Goal: Task Accomplishment & Management: Manage account settings

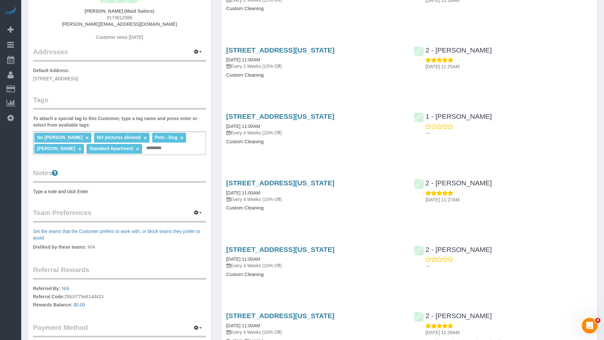
scroll to position [66, 0]
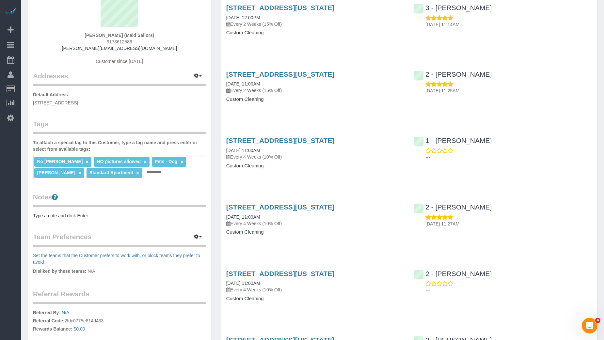
click at [405, 31] on div "545 Washington Ave, Apt. 407, Brooklyn, NY 11238 08/19/2025 12:00PM Every 2 Wee…" at bounding box center [315, 23] width 188 height 50
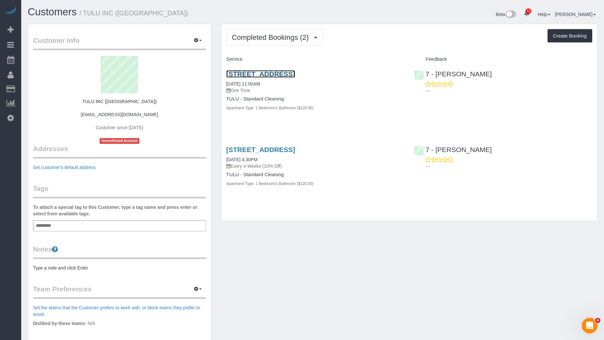
click at [286, 73] on link "[STREET_ADDRESS]" at bounding box center [260, 74] width 69 height 8
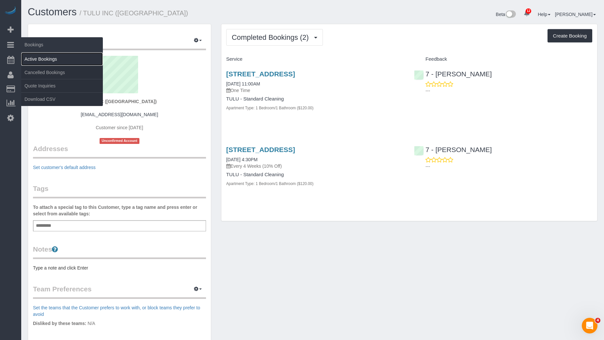
click at [39, 57] on link "Active Bookings" at bounding box center [62, 59] width 82 height 13
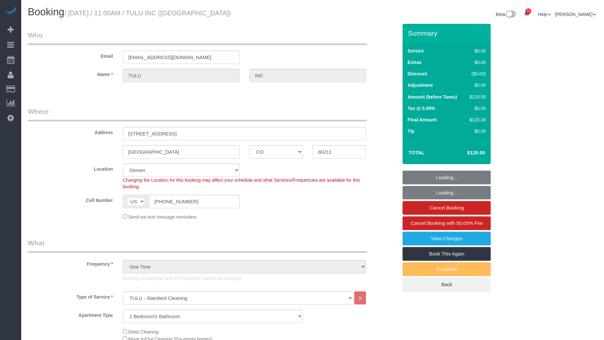
select select "CO"
select select "1"
select select "spot6"
select select "number:89"
select select "number:90"
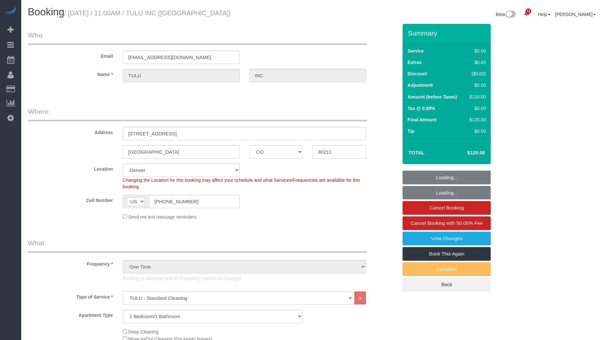
select select "number:15"
select select "number:6"
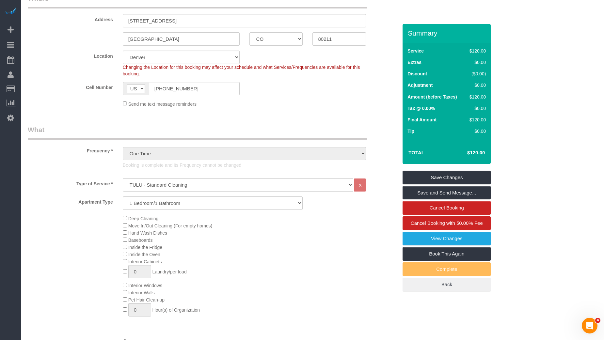
scroll to position [130, 0]
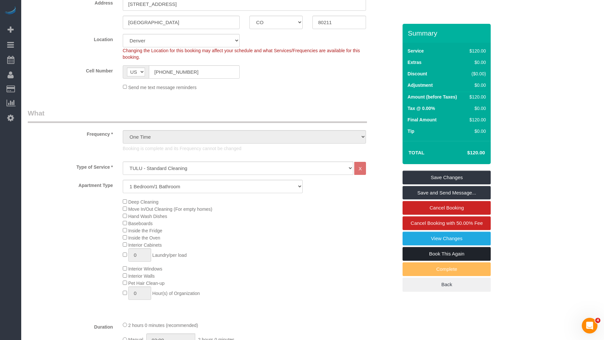
click at [445, 249] on link "Book This Again" at bounding box center [447, 254] width 88 height 14
select select "CO"
select select "number:89"
select select "number:90"
select select "number:15"
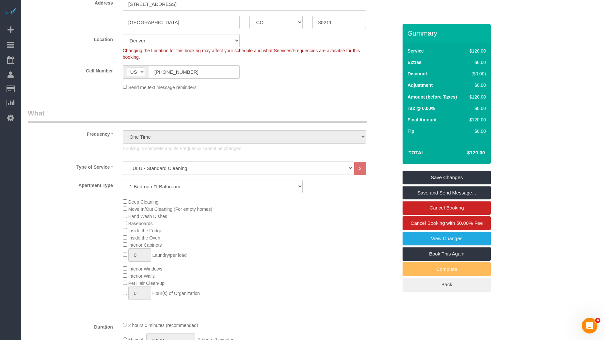
select select "number:6"
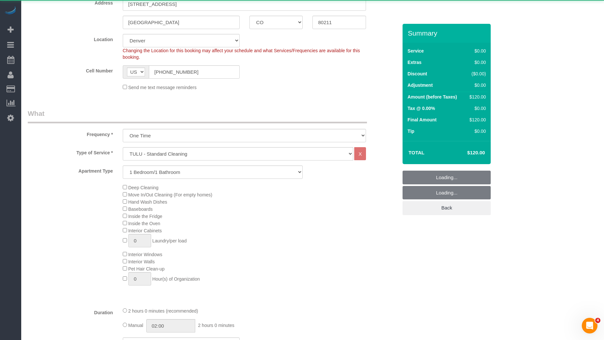
select select "object:1534"
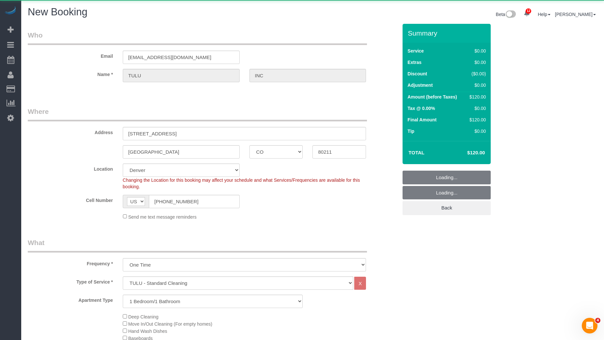
select select "1"
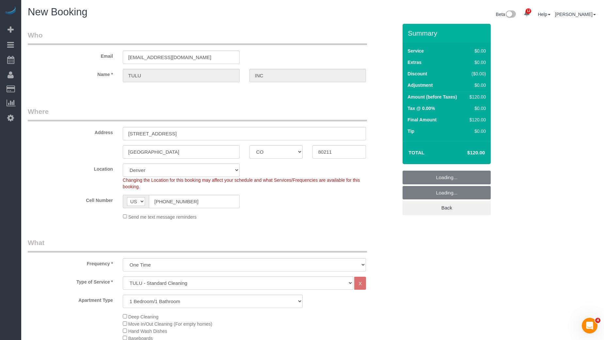
select select "object:1565"
select select "1"
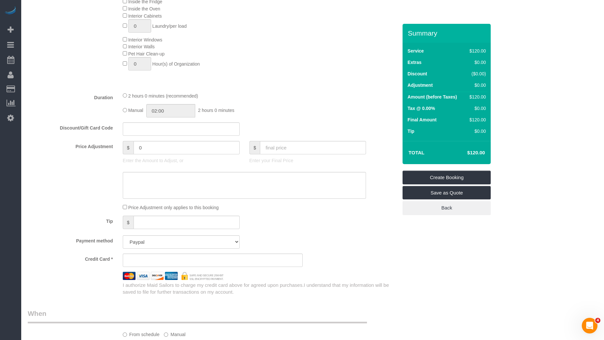
scroll to position [372, 0]
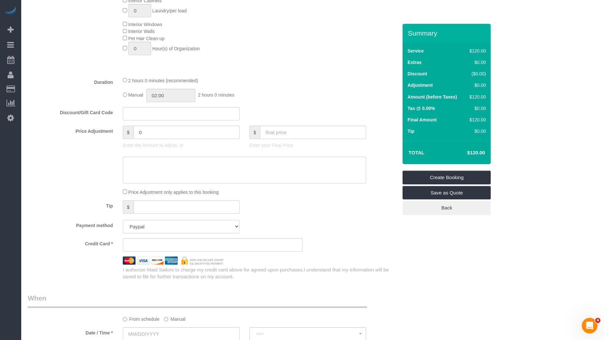
click at [211, 226] on select "Add Credit Card Cash Check Paypal" at bounding box center [181, 226] width 117 height 13
select select "string:paypal"
click at [123, 220] on select "Add Credit Card Cash Check Paypal" at bounding box center [181, 226] width 117 height 13
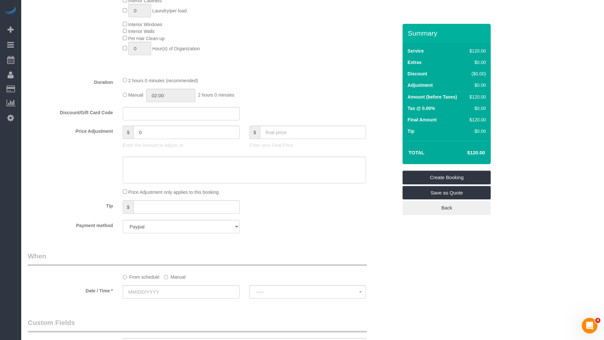
click at [173, 274] on label "Manual" at bounding box center [175, 276] width 22 height 9
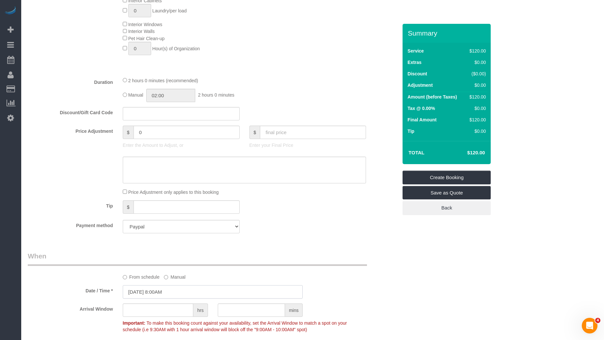
click at [169, 291] on input "08/20/2025 8:00AM" at bounding box center [213, 291] width 180 height 13
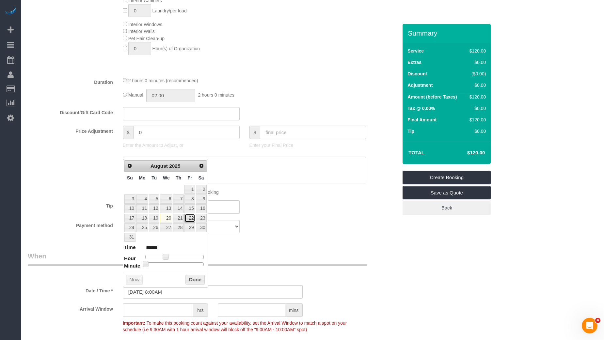
click at [188, 216] on link "22" at bounding box center [189, 218] width 10 height 9
click at [176, 252] on dl "Time ****** Hour Minute Second Millisecond Microsecond Time Zone ***** ***** **…" at bounding box center [165, 255] width 83 height 23
type input "08/22/2025 12:00PM"
type input "*******"
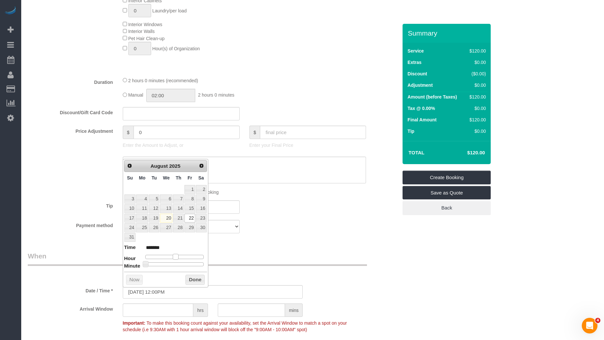
click at [176, 255] on div at bounding box center [174, 257] width 58 height 4
type input "08/22/2025 2:00PM"
type input "******"
type input "08/22/2025 1:00PM"
type input "******"
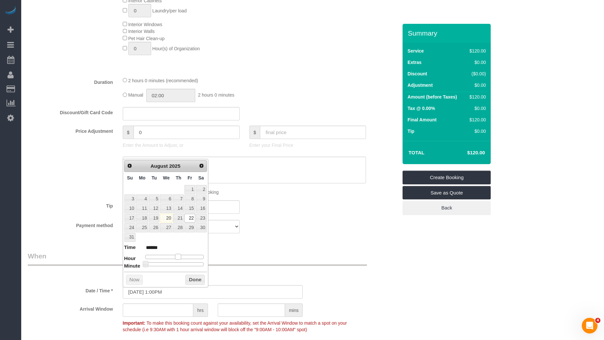
click at [179, 255] on div at bounding box center [174, 257] width 58 height 4
type input "08/22/2025 1:25PM"
type input "******"
type input "08/22/2025 1:30PM"
type input "******"
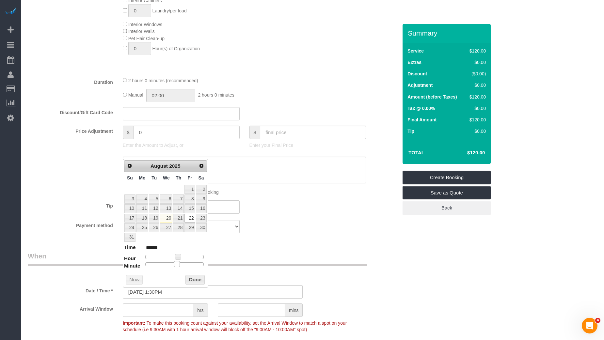
drag, startPoint x: 173, startPoint y: 262, endPoint x: 177, endPoint y: 263, distance: 3.9
click at [177, 263] on div at bounding box center [174, 265] width 58 height 4
click at [196, 280] on button "Done" at bounding box center [194, 280] width 19 height 10
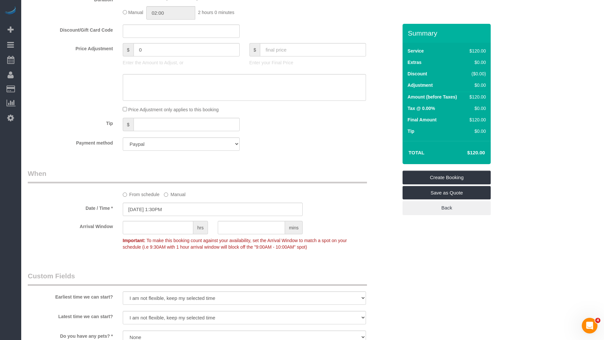
scroll to position [583, 0]
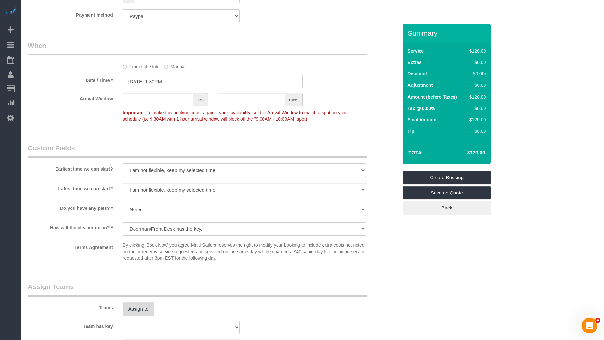
click at [145, 304] on button "Assign to" at bounding box center [138, 309] width 31 height 14
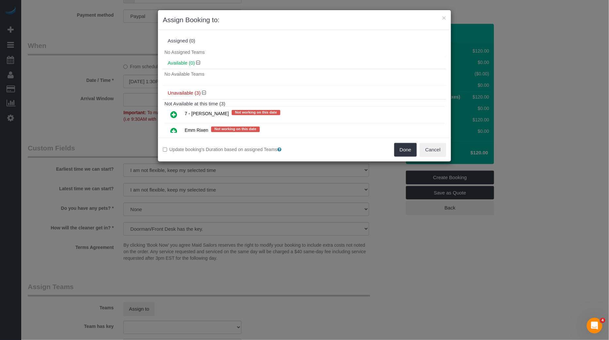
click at [169, 110] on link at bounding box center [173, 114] width 15 height 13
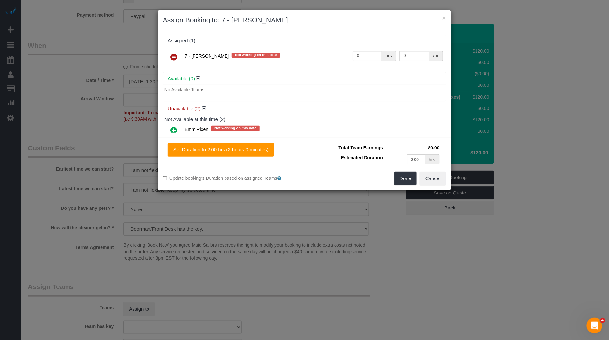
click at [169, 129] on link at bounding box center [173, 130] width 15 height 13
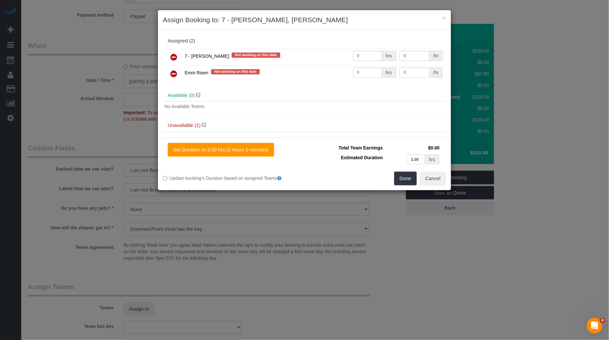
click at [172, 57] on icon at bounding box center [173, 57] width 7 height 8
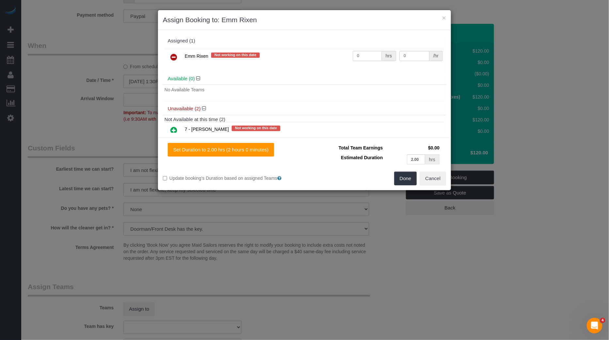
click at [362, 55] on input "0" at bounding box center [367, 56] width 29 height 10
type input "2"
click at [403, 57] on input "0" at bounding box center [415, 56] width 30 height 10
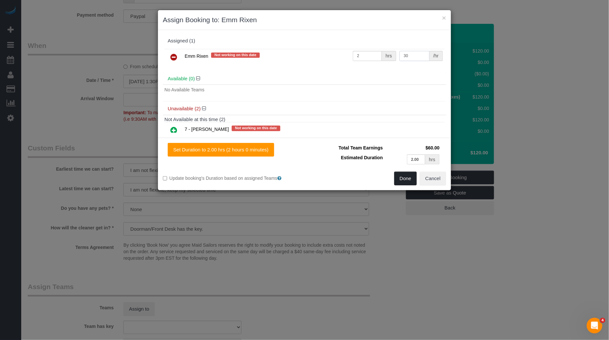
type input "30"
click at [409, 182] on button "Done" at bounding box center [405, 179] width 23 height 14
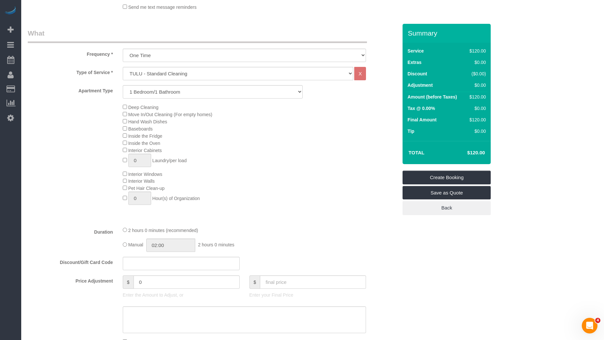
scroll to position [0, 0]
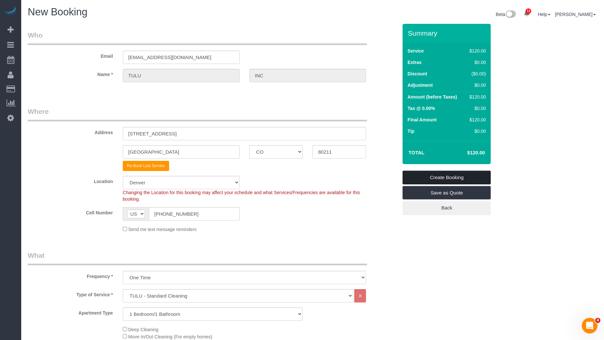
click at [424, 175] on link "Create Booking" at bounding box center [447, 178] width 88 height 14
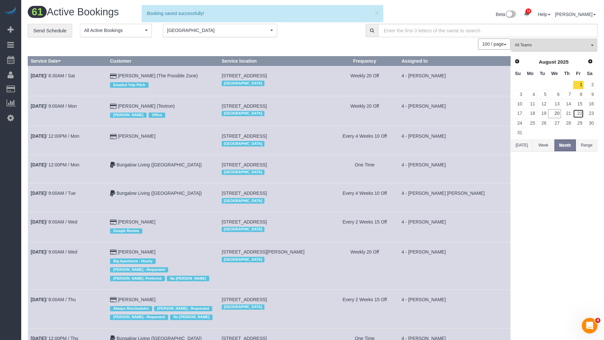
click at [581, 112] on link "22" at bounding box center [578, 113] width 11 height 9
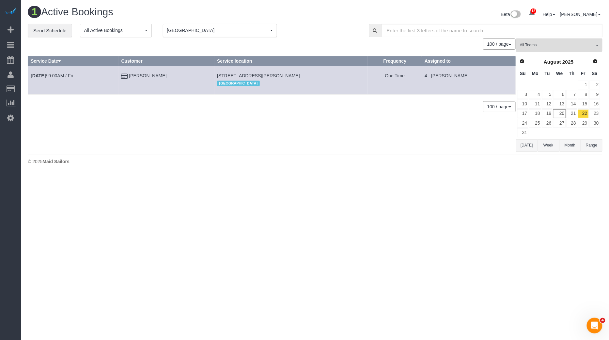
click at [226, 34] on button "Boston Boston" at bounding box center [220, 30] width 114 height 13
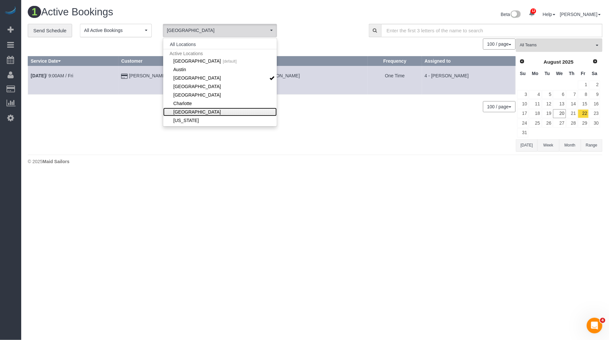
click at [191, 112] on link "[GEOGRAPHIC_DATA]" at bounding box center [220, 112] width 114 height 8
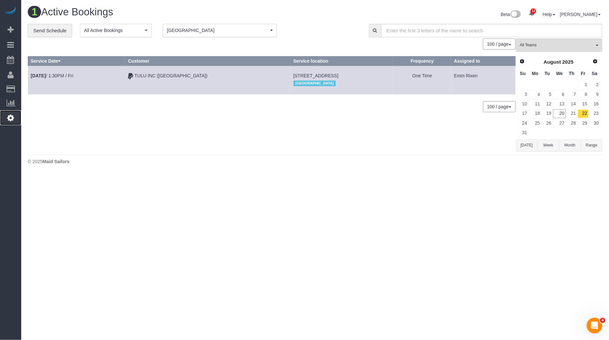
click at [14, 116] on link "Settings" at bounding box center [10, 117] width 21 height 15
select select "425"
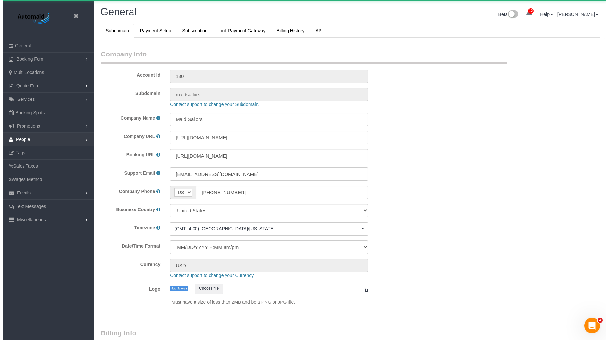
scroll to position [1377, 604]
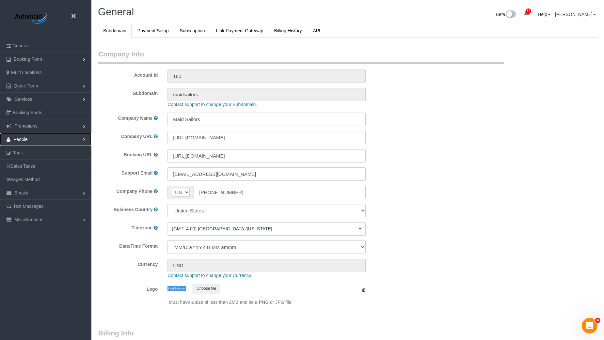
click at [35, 136] on link "People" at bounding box center [45, 139] width 91 height 13
click at [40, 153] on link "Teams" at bounding box center [45, 152] width 91 height 13
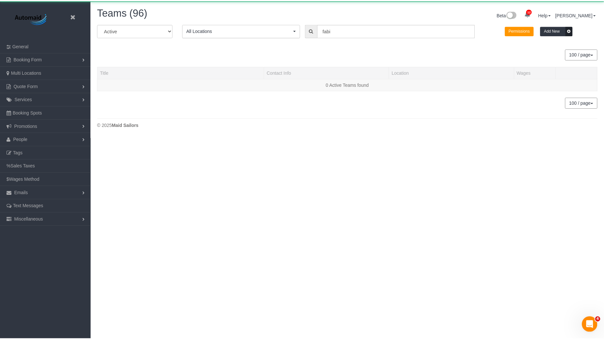
scroll to position [146, 609]
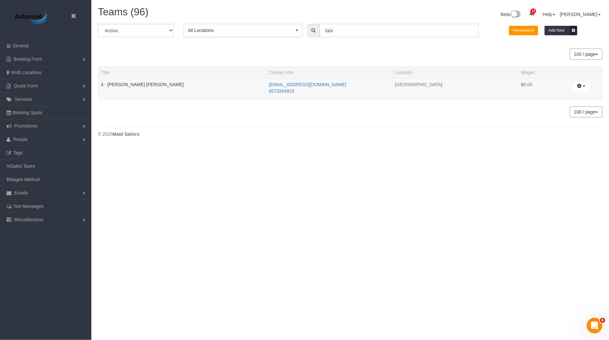
click at [364, 35] on input "fabi" at bounding box center [399, 30] width 159 height 13
type input "emm"
click at [116, 82] on link "Emm Rixen" at bounding box center [113, 84] width 24 height 5
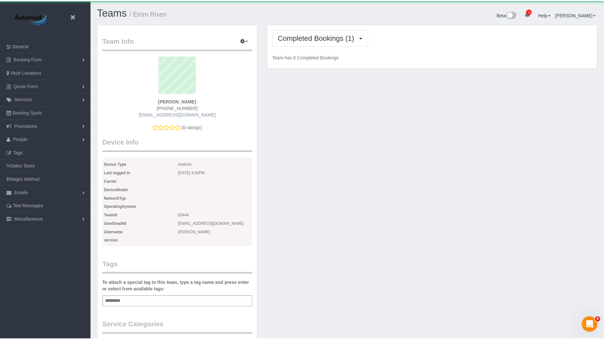
scroll to position [598, 604]
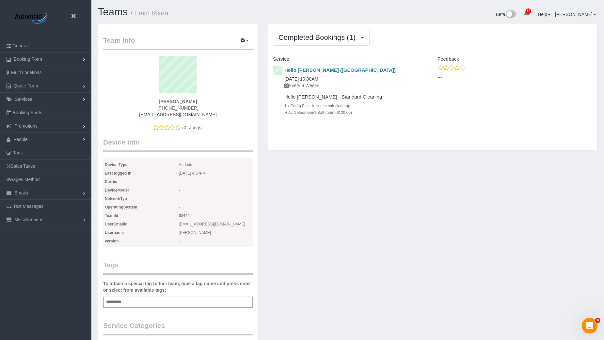
click at [326, 147] on div "Completed Bookings (1) Completed Bookings (1) Upcoming Bookings (1) Cancelled B…" at bounding box center [432, 87] width 329 height 126
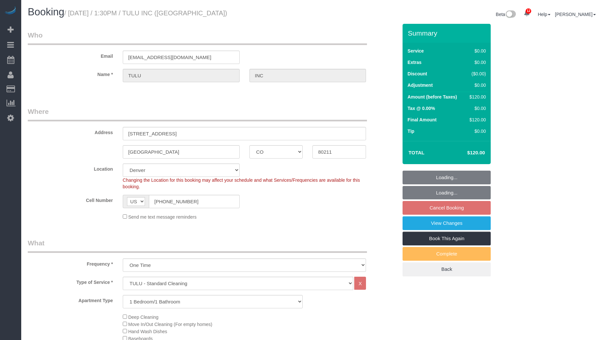
select select "CO"
select select "1"
select select "number:89"
select select "number:90"
select select "number:15"
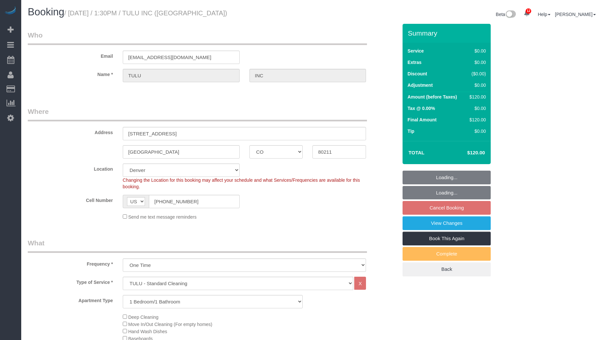
select select "number:6"
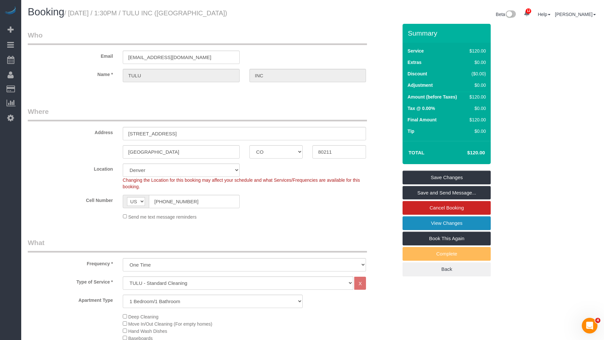
click at [437, 222] on link "View Changes" at bounding box center [447, 223] width 88 height 14
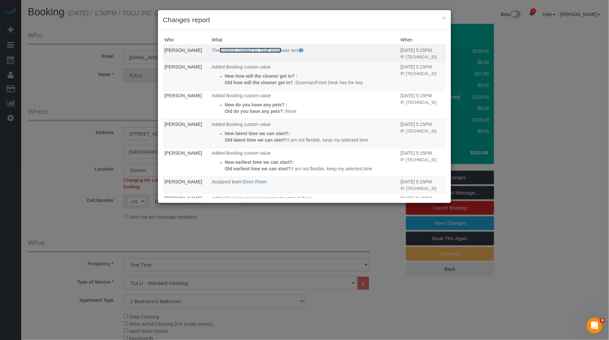
click at [239, 49] on link "Booking created by Staff email" at bounding box center [251, 50] width 62 height 5
